Goal: Task Accomplishment & Management: Manage account settings

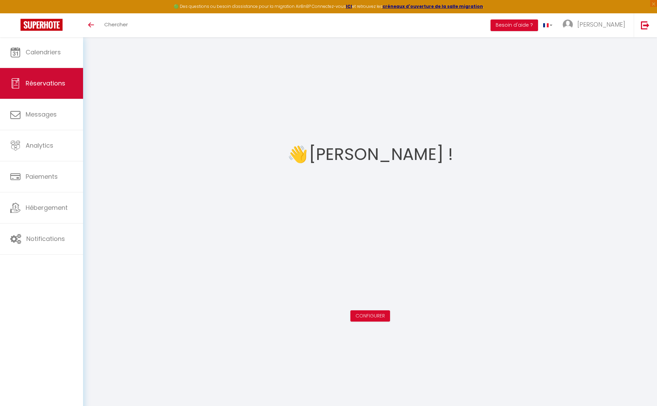
click at [60, 85] on span "Réservations" at bounding box center [46, 83] width 40 height 9
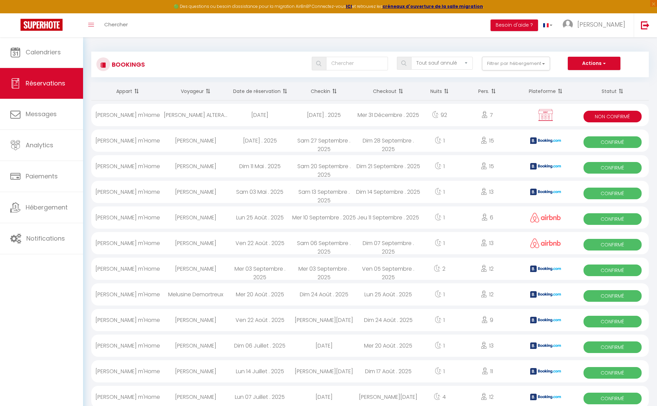
click at [338, 218] on div "Mer 10 Septembre . 2025" at bounding box center [324, 218] width 64 height 22
select select "OK"
select select "1"
select select "0"
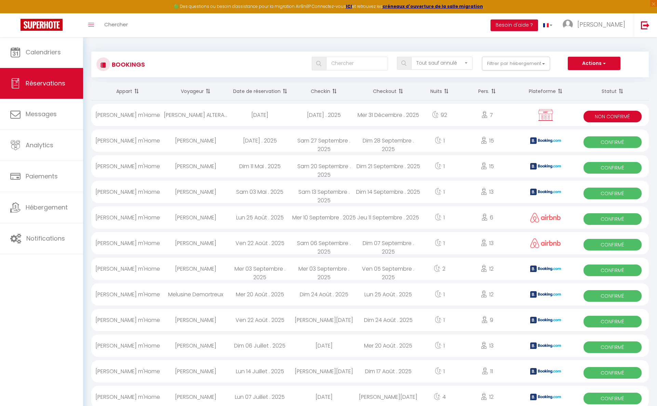
select select "1"
select select
select select "51740"
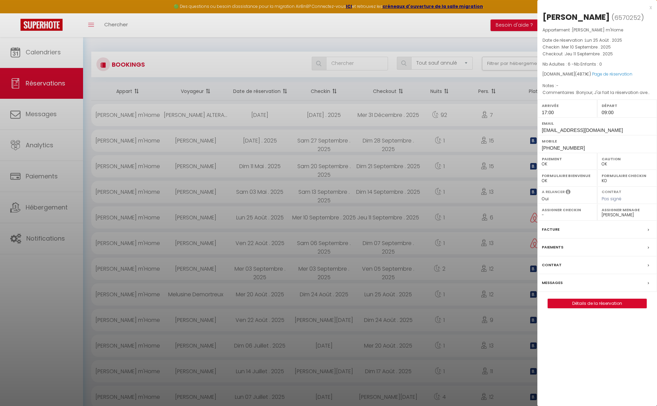
click at [583, 300] on link "Détails de la réservation" at bounding box center [597, 303] width 99 height 9
select select
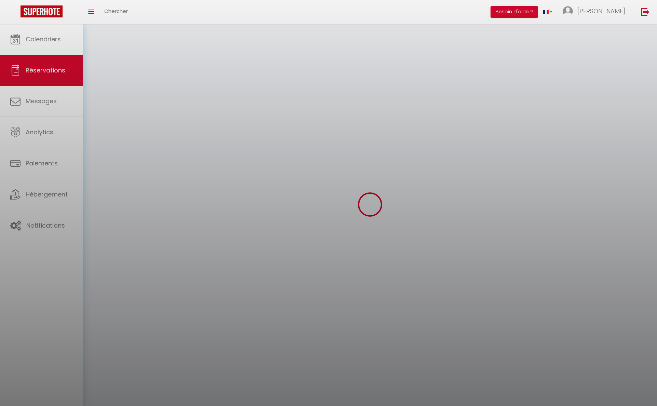
select select
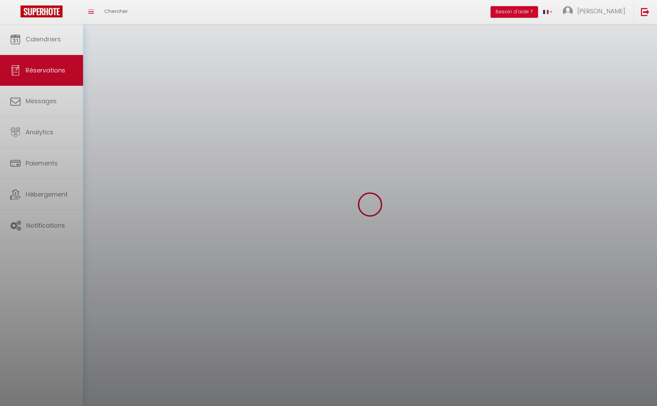
select select
checkbox input "false"
select select
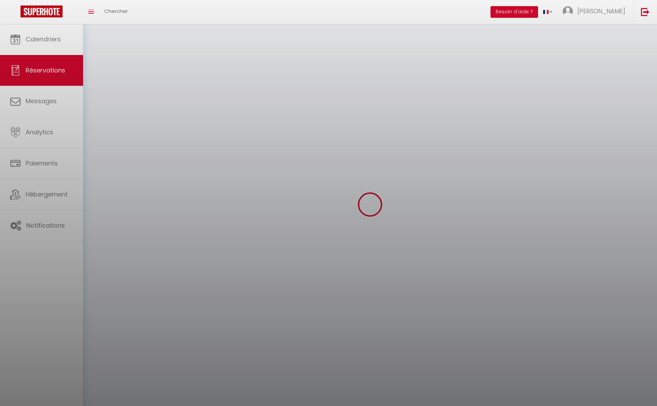
select select
checkbox input "false"
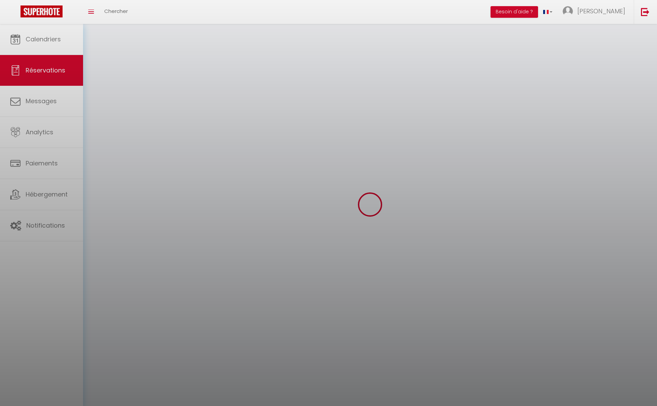
select select
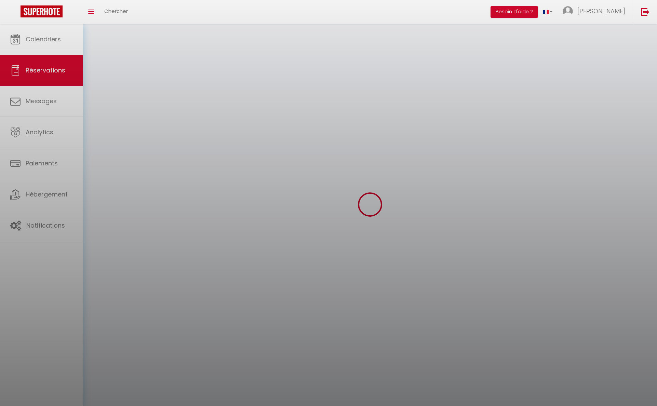
checkbox input "false"
select select
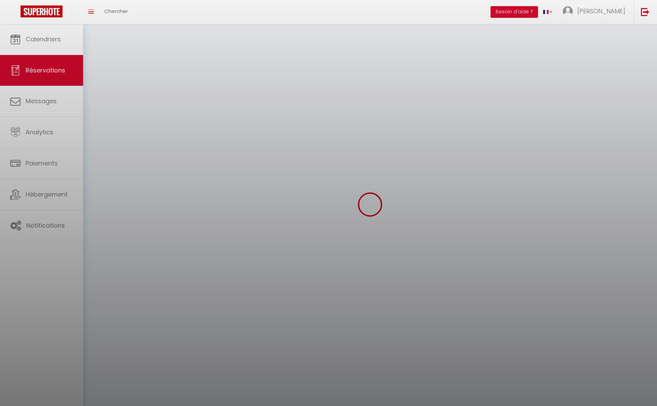
select select
checkbox input "false"
select select
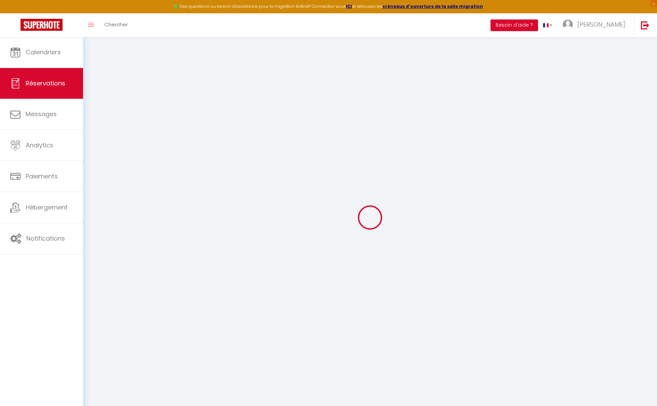
type input "Karine"
type input "Elie"
type input "[EMAIL_ADDRESS][DOMAIN_NAME]"
type input "[PHONE_NUMBER]"
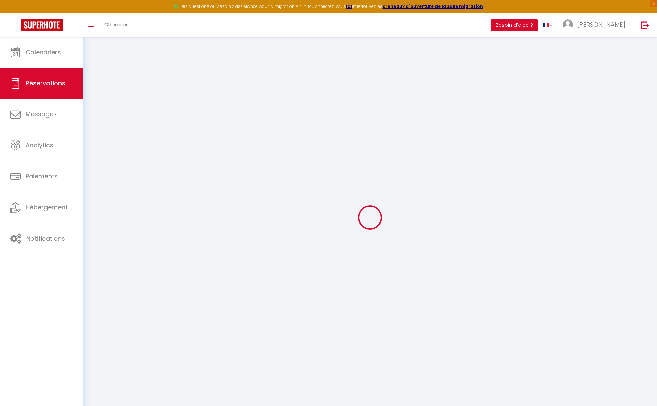
type input "0617363214"
select select
type input "84.96"
select select "15897"
select select "1"
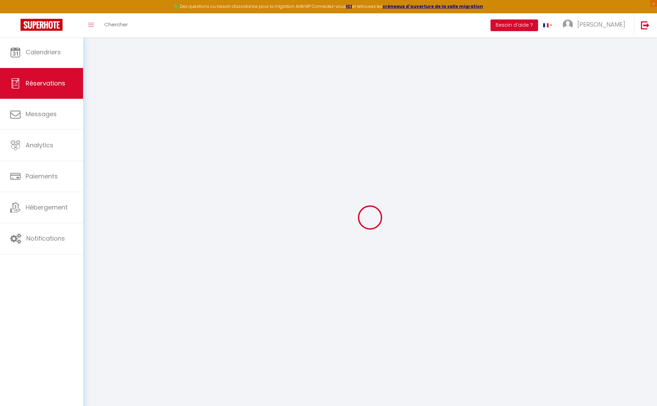
select select
type input "6"
select select "12"
select select
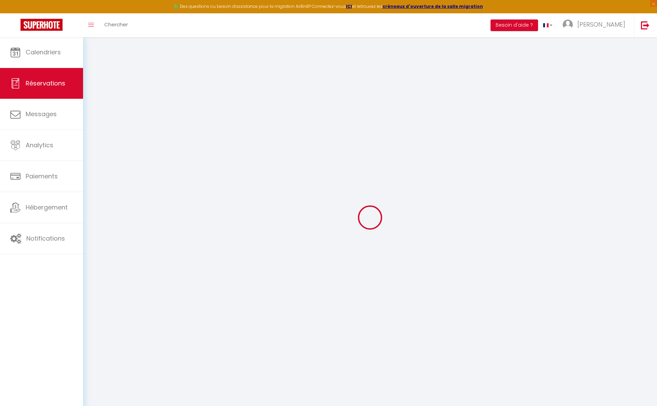
type input "302"
checkbox input "false"
type input "0"
select select "1"
type input "0"
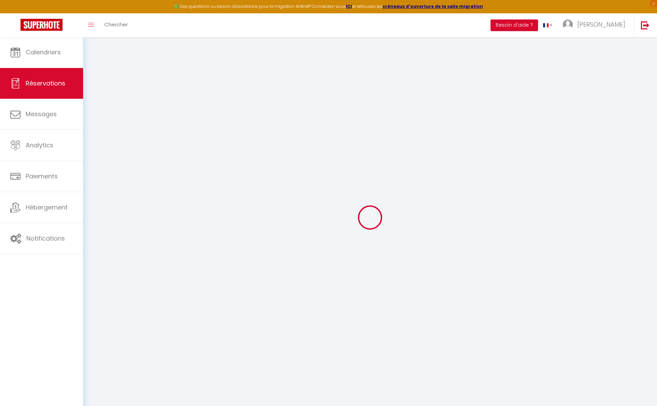
type input "0"
select select
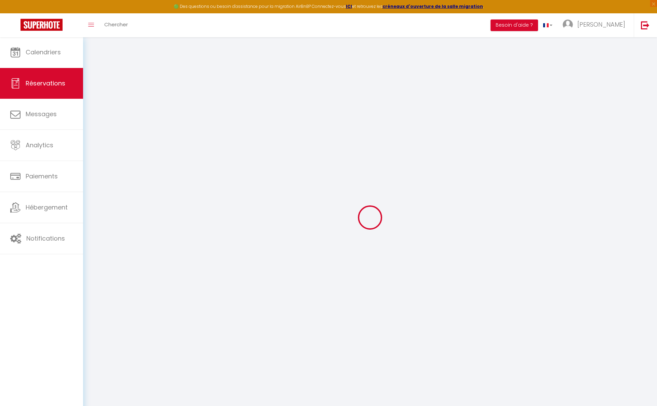
select select "15"
checkbox input "false"
select select
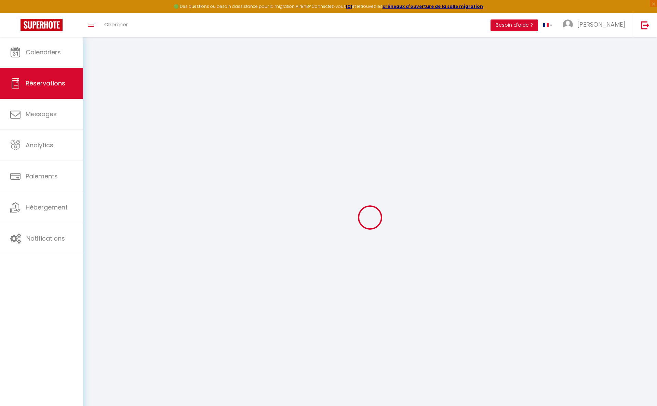
checkbox input "false"
select select
checkbox input "false"
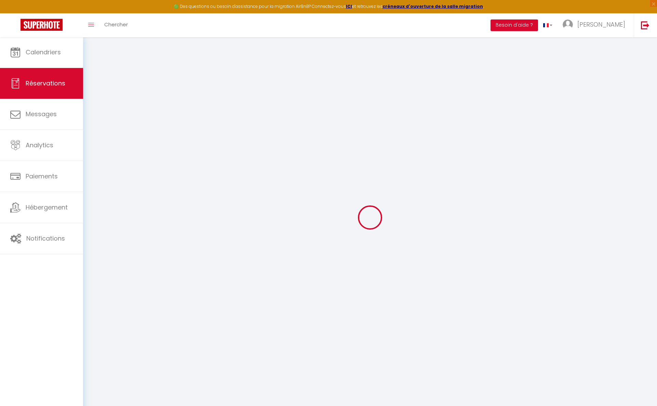
type textarea "Bonjour, J'ai fait la réservation avec mon compte Airbnb pour mon mari [PERSON_…"
select select
type input "170"
type input "15.1"
select select
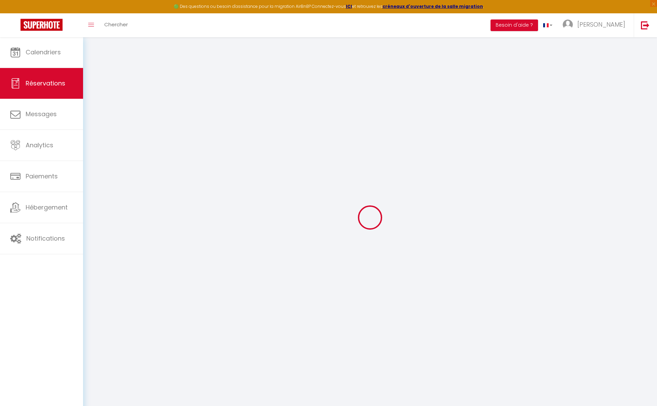
select select
checkbox input "false"
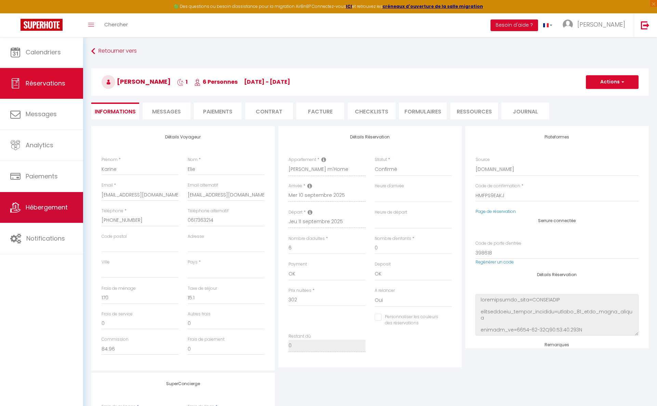
select select
checkbox input "false"
select select "17:00"
select select "09:00"
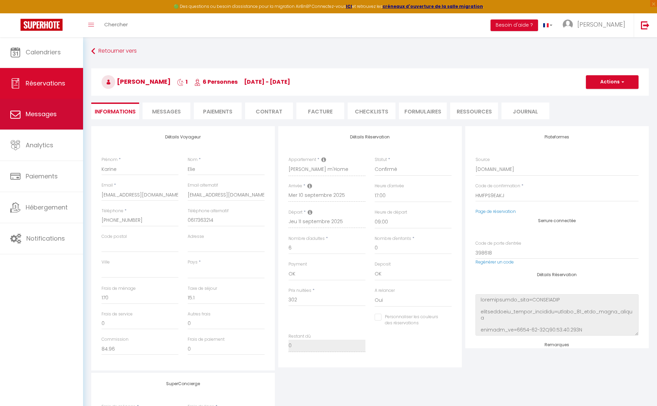
click at [43, 115] on span "Messages" at bounding box center [41, 114] width 31 height 9
select select "message"
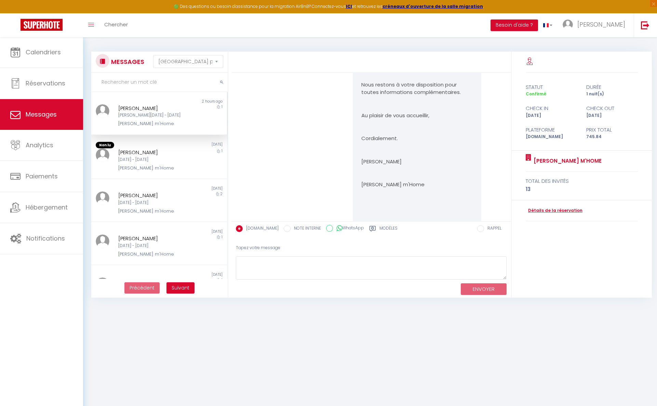
scroll to position [758, 0]
click at [145, 243] on div "[DATE] - [DATE]" at bounding box center [153, 246] width 70 height 6
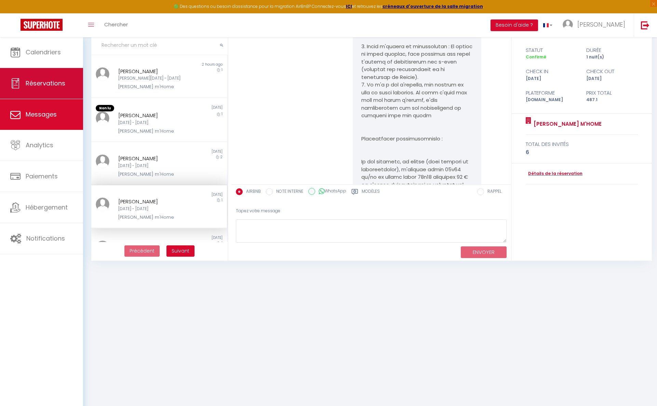
scroll to position [237, 0]
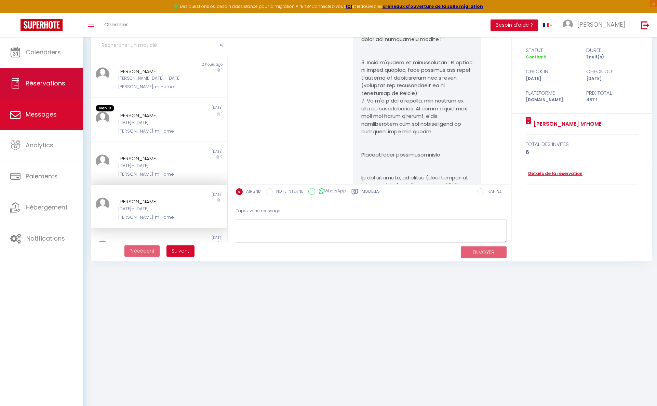
click at [60, 86] on span "Réservations" at bounding box center [46, 83] width 40 height 9
select select "not_cancelled"
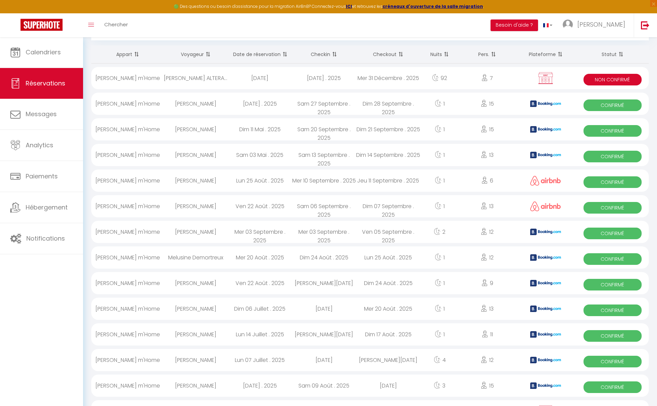
click at [237, 182] on div "Lun 25 Août . 2025" at bounding box center [260, 181] width 64 height 22
select select "OK"
select select "1"
select select "0"
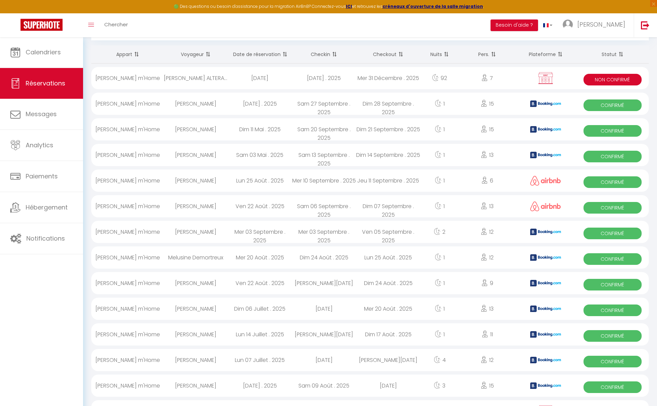
select select "1"
select select
select select "51740"
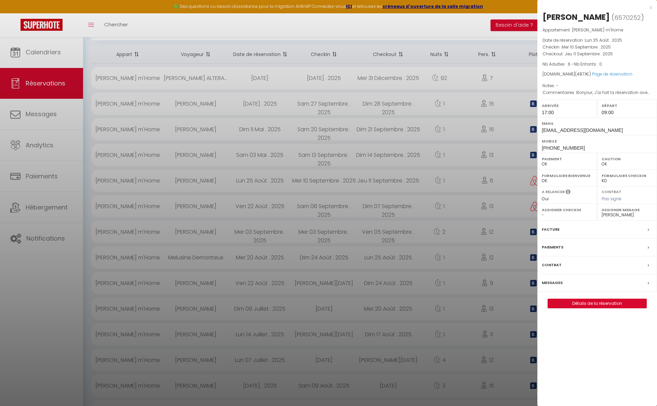
click at [592, 302] on link "Détails de la réservation" at bounding box center [597, 303] width 99 height 9
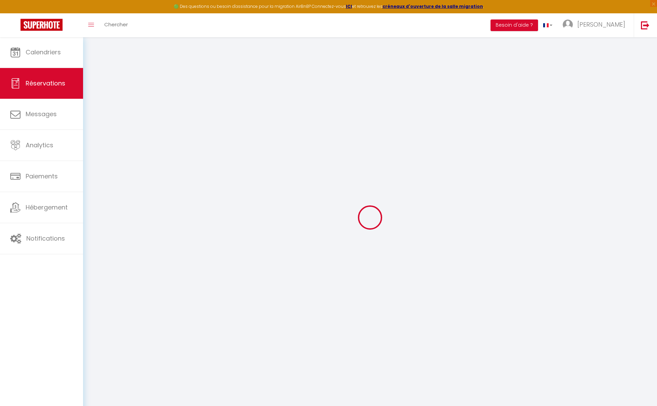
select select
checkbox input "false"
type textarea "Bonjour, J'ai fait la réservation avec mon compte Airbnb pour mon mari [PERSON_…"
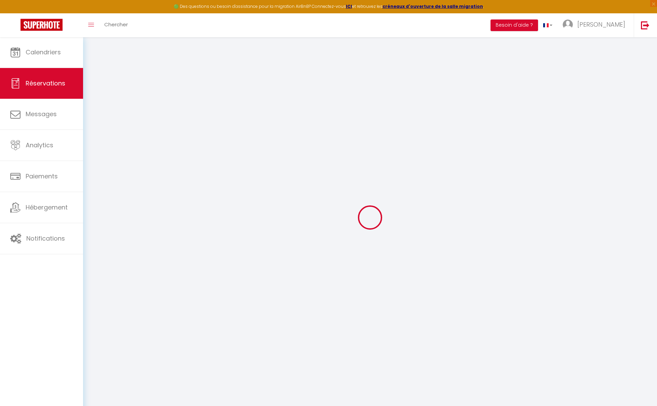
select select
type input "170"
type input "15.1"
select select
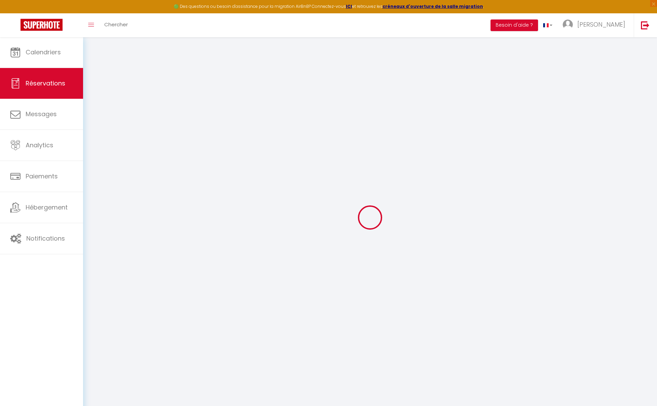
checkbox input "false"
select select
checkbox input "false"
select select "17:00"
select select "09:00"
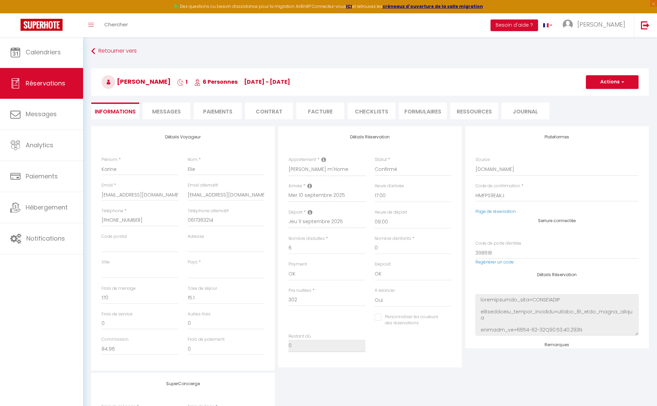
click at [168, 110] on span "Messages" at bounding box center [166, 112] width 29 height 8
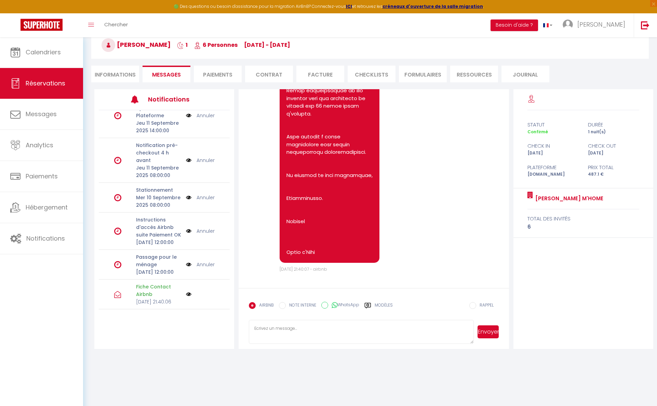
scroll to position [37, 0]
click at [115, 75] on li "Informations" at bounding box center [115, 74] width 48 height 17
select select
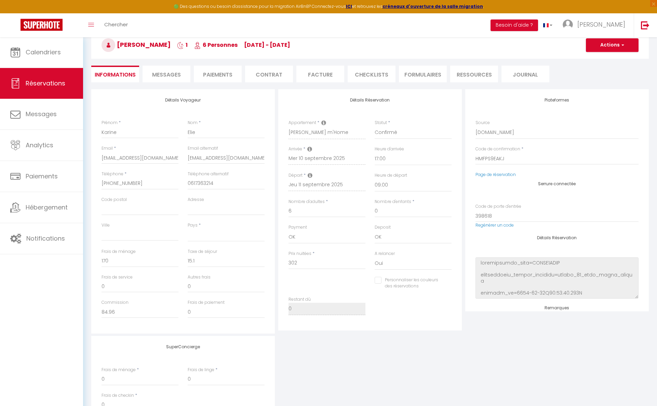
click at [178, 76] on span "Messages" at bounding box center [166, 75] width 29 height 8
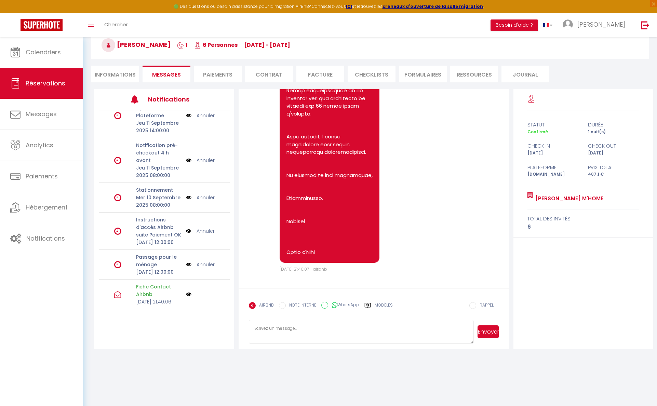
click at [189, 227] on img at bounding box center [188, 231] width 5 height 8
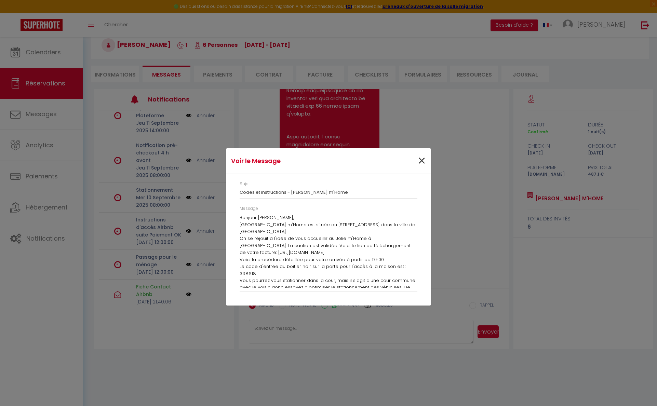
click at [422, 162] on span "×" at bounding box center [422, 161] width 9 height 21
